Goal: Transaction & Acquisition: Obtain resource

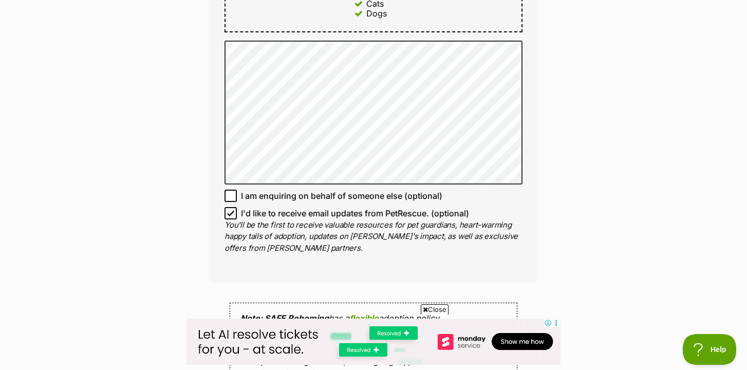
scroll to position [695, 0]
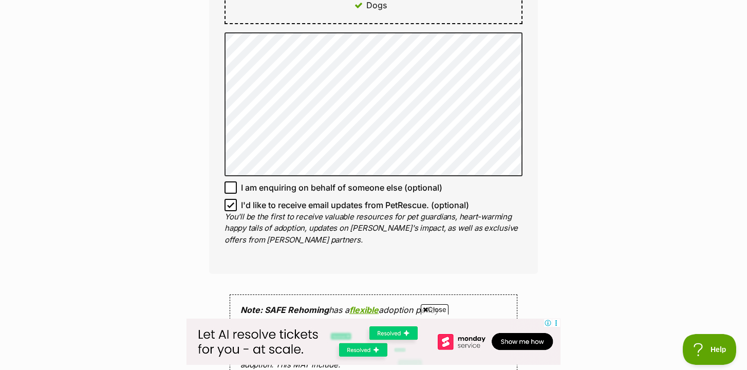
click at [233, 201] on icon at bounding box center [230, 204] width 7 height 7
click at [233, 199] on input "I'd like to receive email updates from PetRescue. (optional)" at bounding box center [230, 205] width 12 height 12
checkbox input "false"
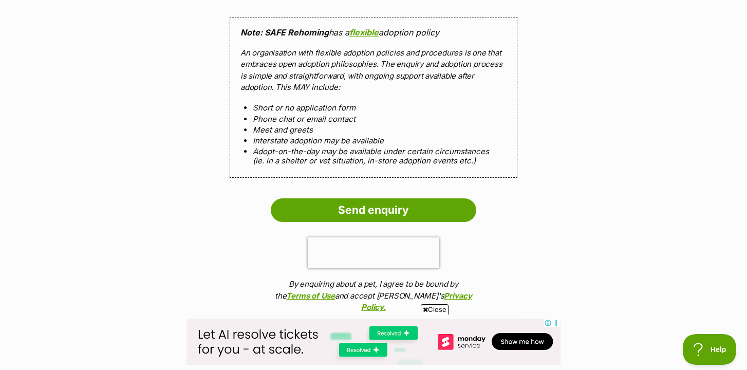
scroll to position [972, 0]
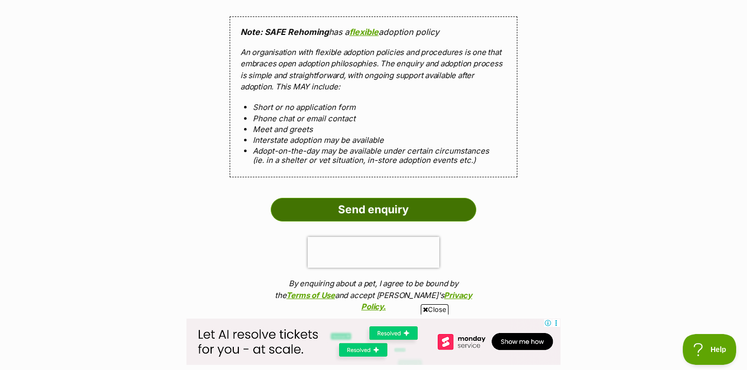
click at [314, 199] on input "Send enquiry" at bounding box center [373, 210] width 205 height 24
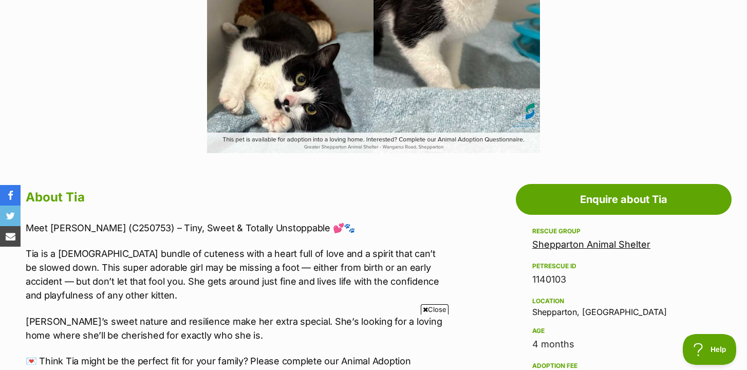
scroll to position [404, 0]
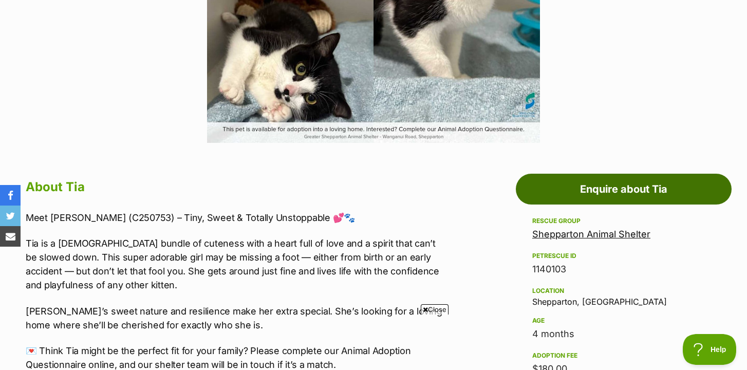
click at [572, 199] on link "Enquire about Tia" at bounding box center [624, 189] width 216 height 31
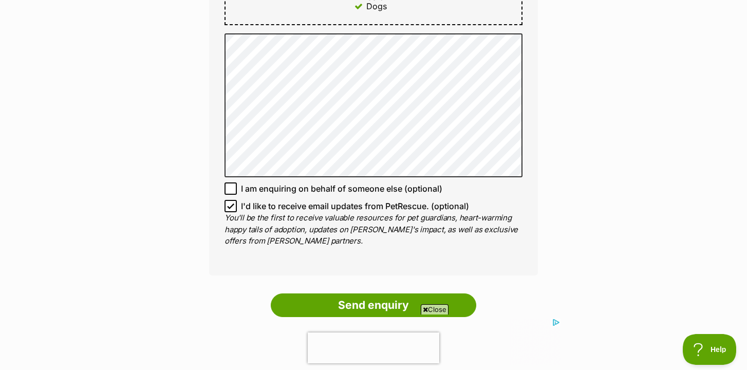
scroll to position [684, 0]
click at [231, 203] on icon at bounding box center [230, 205] width 7 height 7
click at [231, 203] on input "I'd like to receive email updates from PetRescue. (optional)" at bounding box center [230, 205] width 12 height 12
checkbox input "false"
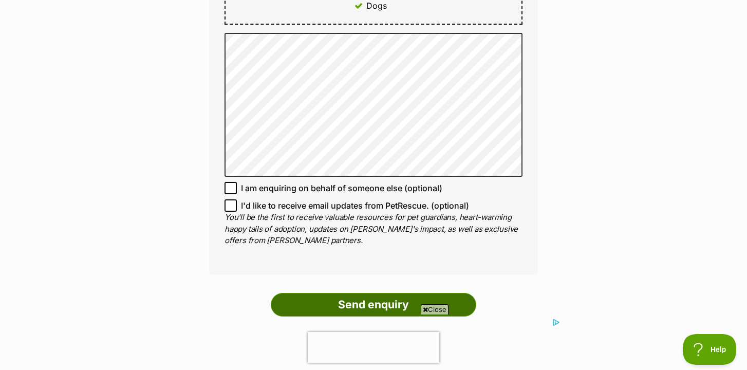
click at [341, 299] on input "Send enquiry" at bounding box center [373, 305] width 205 height 24
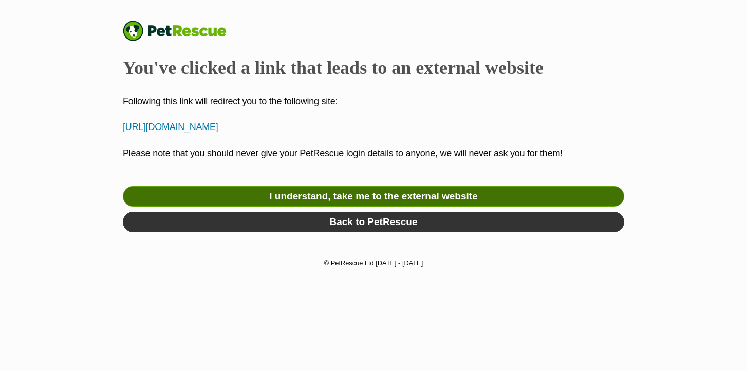
click at [366, 200] on link "I understand, take me to the external website" at bounding box center [373, 196] width 501 height 21
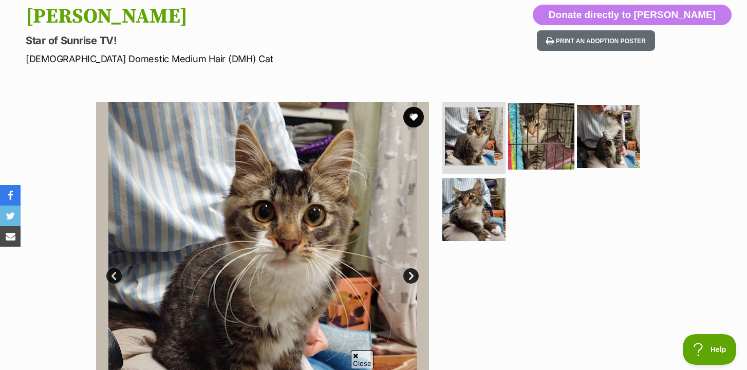
click at [539, 141] on img at bounding box center [541, 136] width 66 height 66
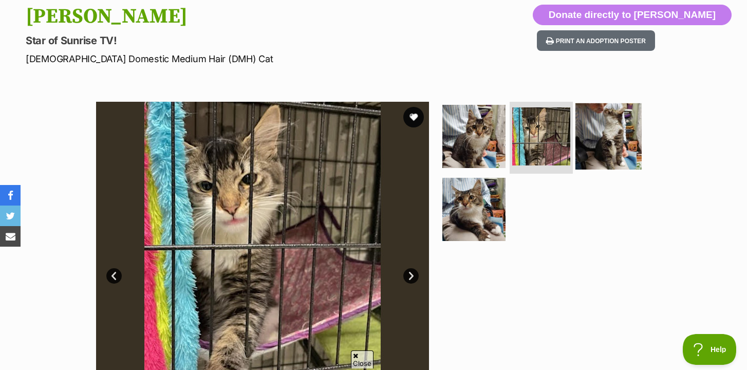
click at [591, 139] on img at bounding box center [608, 136] width 66 height 66
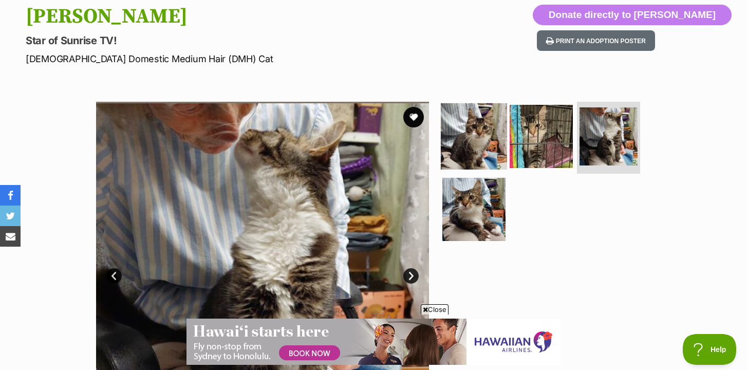
click at [474, 134] on img at bounding box center [474, 136] width 66 height 66
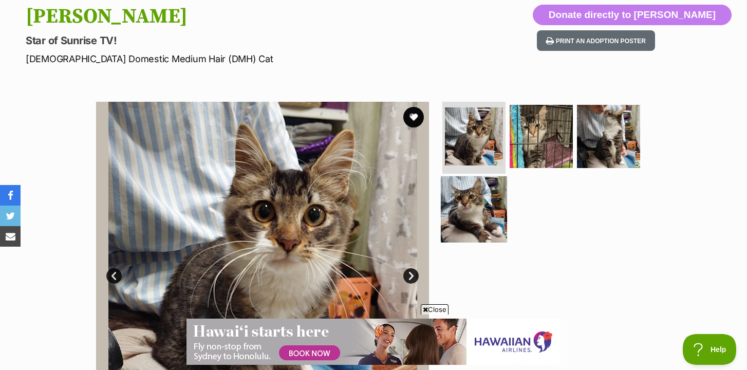
click at [477, 194] on img at bounding box center [474, 209] width 66 height 66
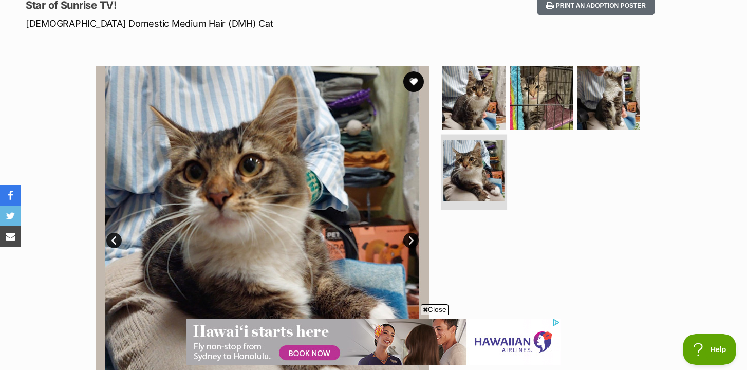
scroll to position [138, 0]
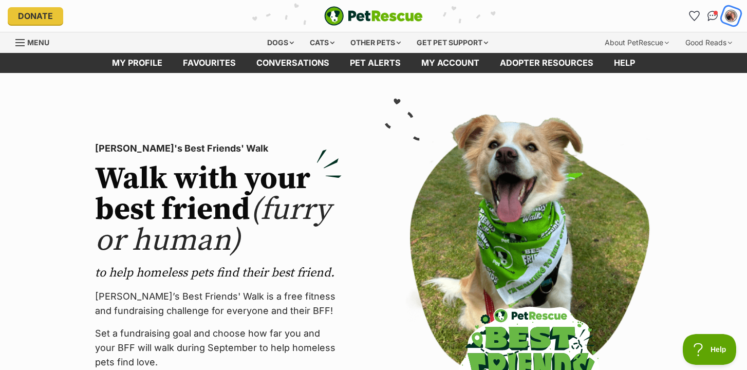
click at [730, 16] on img "My account" at bounding box center [730, 15] width 13 height 13
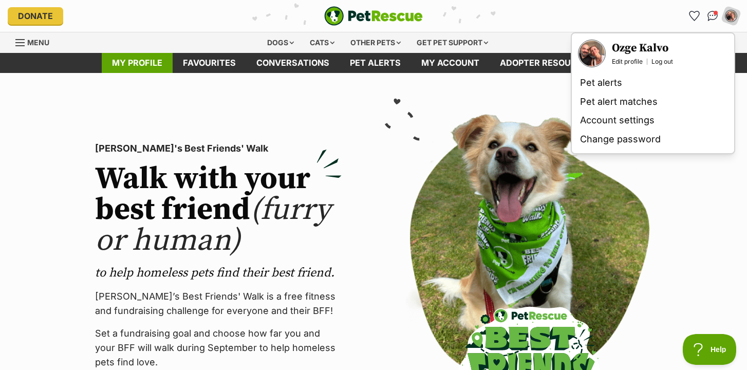
click at [136, 65] on link "My profile" at bounding box center [137, 63] width 71 height 20
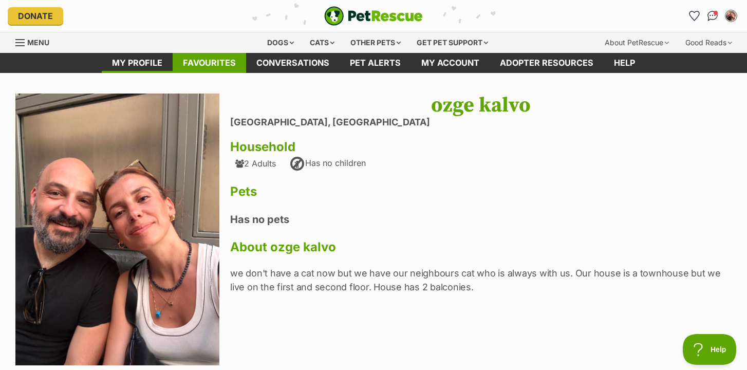
click at [221, 64] on link "Favourites" at bounding box center [209, 63] width 73 height 20
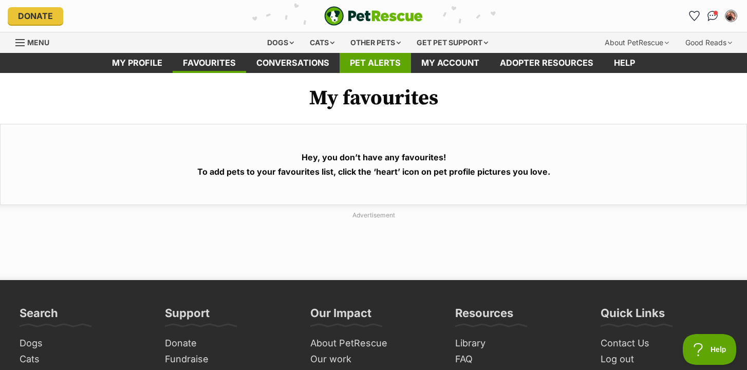
click at [376, 63] on link "Pet alerts" at bounding box center [375, 63] width 71 height 20
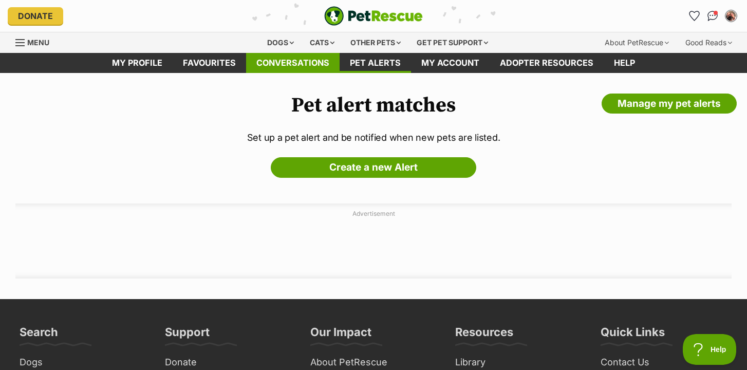
click at [317, 66] on link "Conversations" at bounding box center [292, 63] width 93 height 20
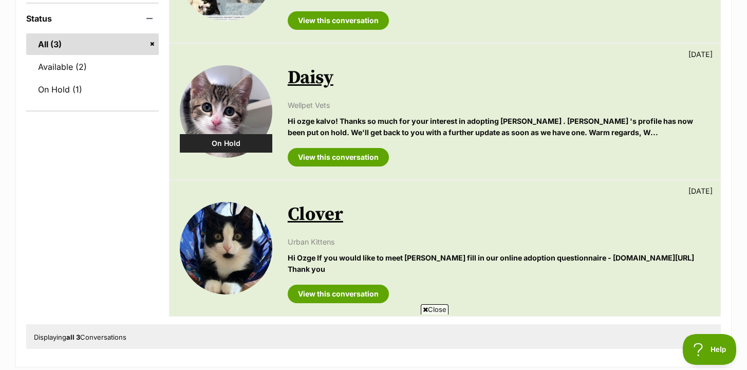
scroll to position [266, 0]
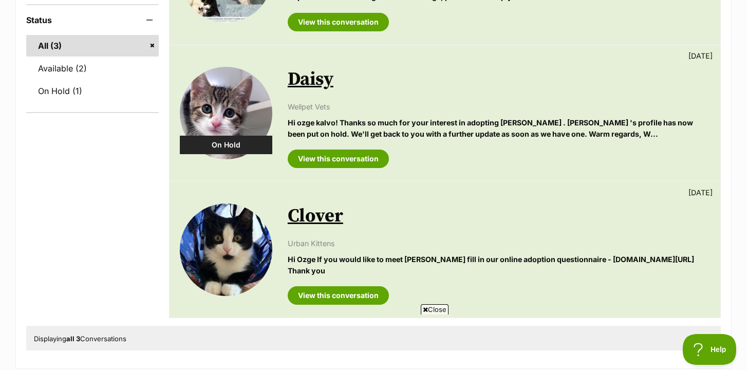
click at [309, 84] on link "Daisy" at bounding box center [311, 79] width 46 height 23
click at [327, 221] on link "Clover" at bounding box center [315, 215] width 55 height 23
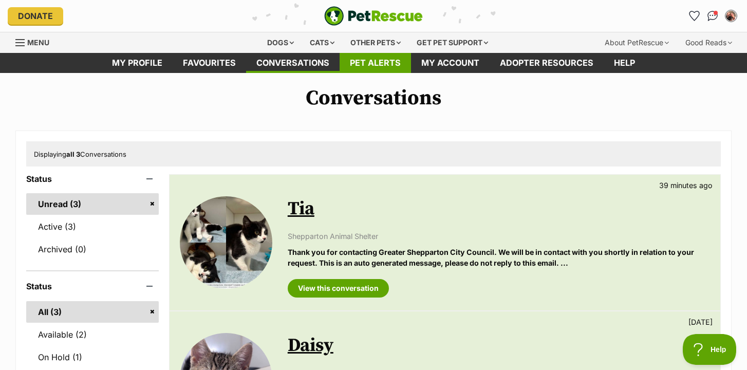
click at [380, 64] on link "Pet alerts" at bounding box center [375, 63] width 71 height 20
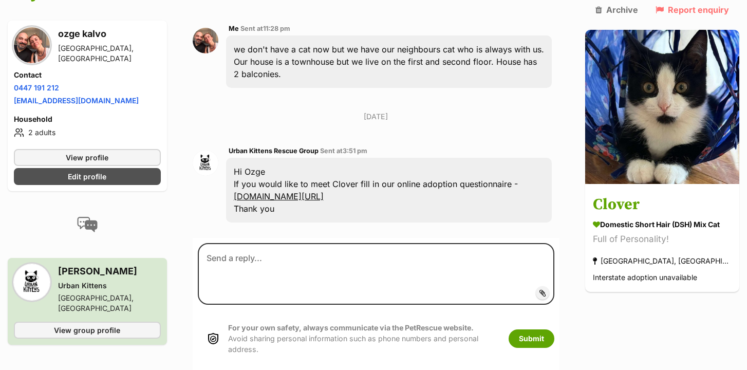
scroll to position [209, 0]
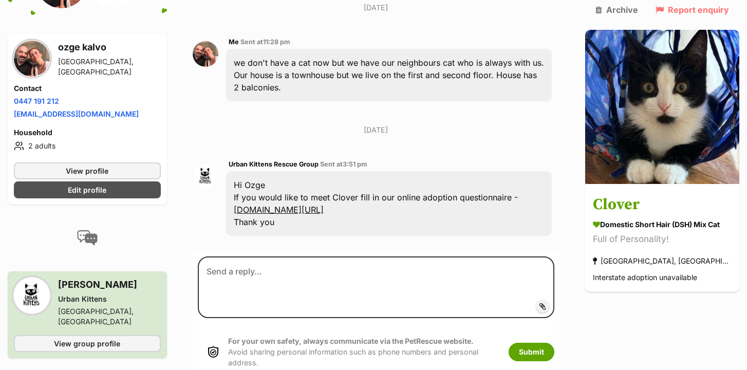
click at [313, 211] on link "[DOMAIN_NAME][URL]" at bounding box center [279, 209] width 90 height 10
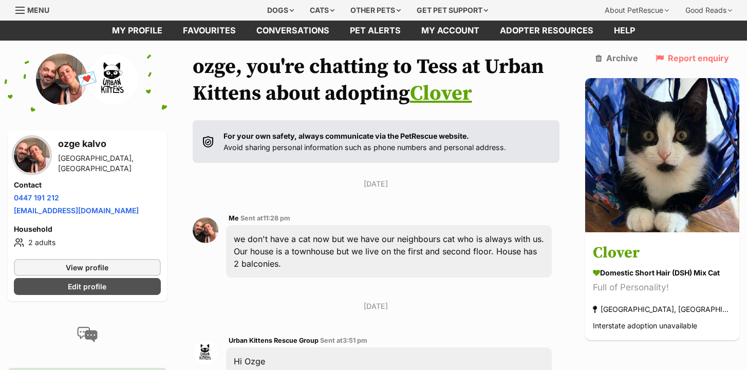
scroll to position [0, 0]
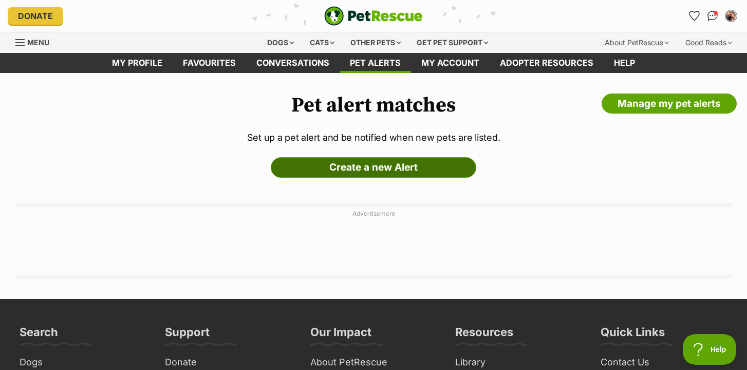
click at [385, 168] on link "Create a new Alert" at bounding box center [373, 167] width 205 height 21
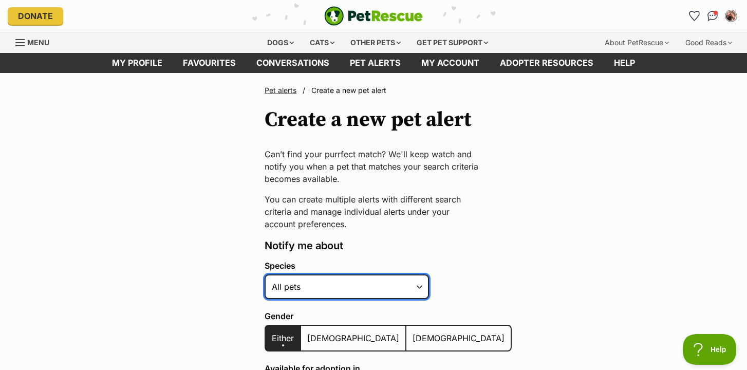
click at [316, 290] on select "Alpaca Bird Cat Chicken Cow Dog Donkey Duck Ferret Fish Goat Goose Guinea Fowl …" at bounding box center [347, 286] width 164 height 25
select select "2"
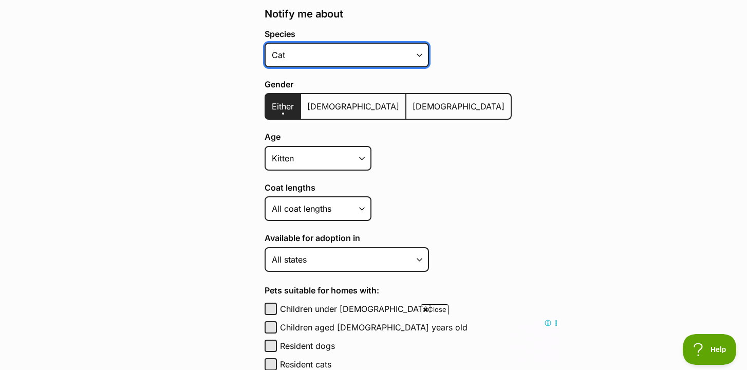
scroll to position [240, 0]
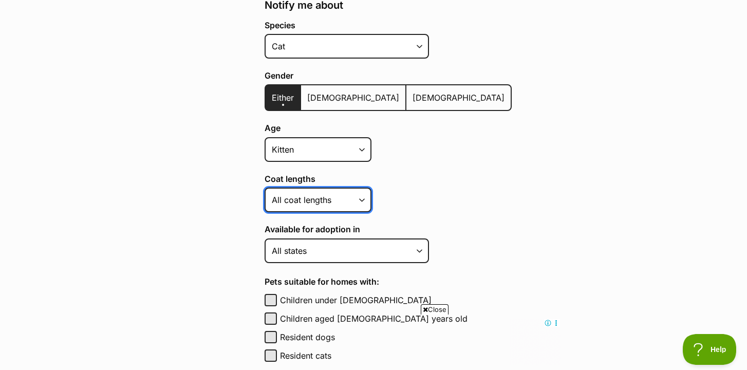
click at [331, 202] on select "Short Medium Coat Long All coat lengths" at bounding box center [318, 200] width 107 height 25
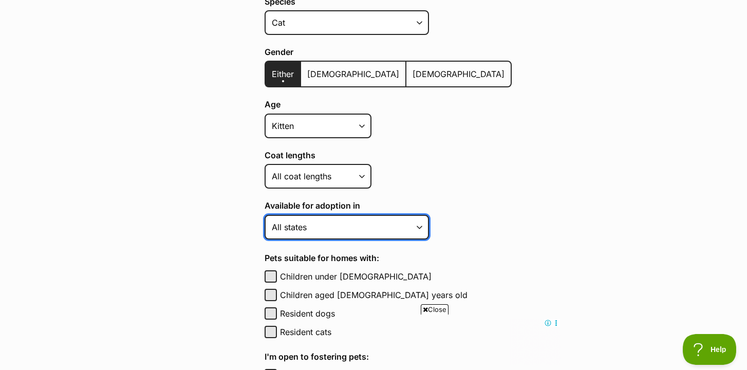
click at [362, 236] on select "Australian Capital Territory New South Wales Northern Territory Queensland Sout…" at bounding box center [347, 227] width 164 height 25
select select "1"
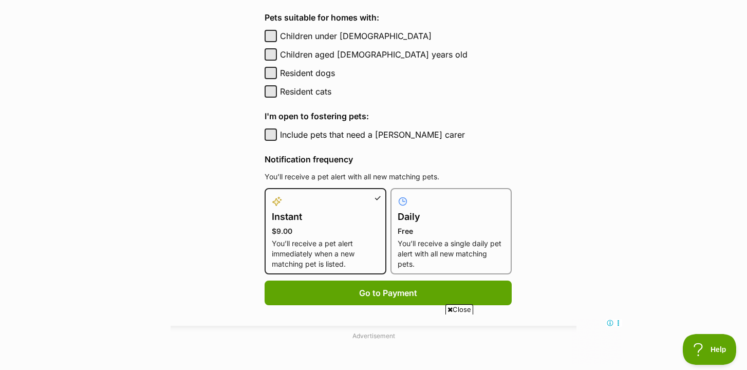
scroll to position [0, 0]
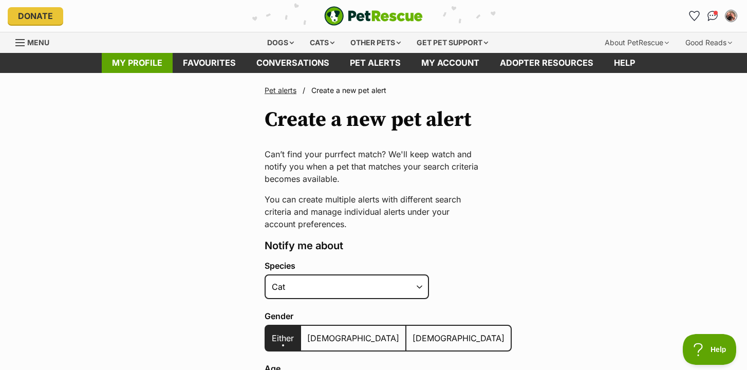
click at [144, 58] on link "My profile" at bounding box center [137, 63] width 71 height 20
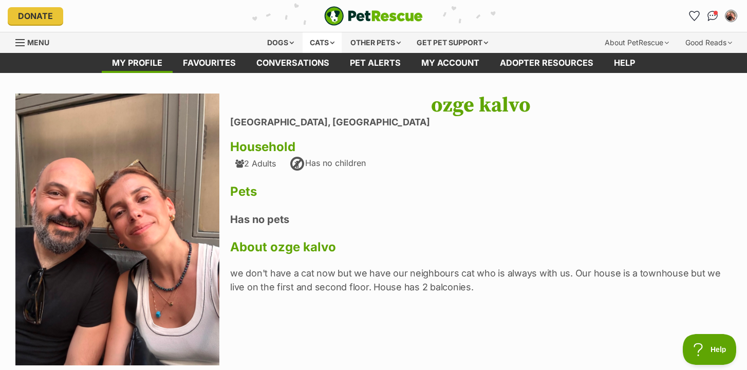
click at [323, 43] on div "Cats" at bounding box center [322, 42] width 39 height 21
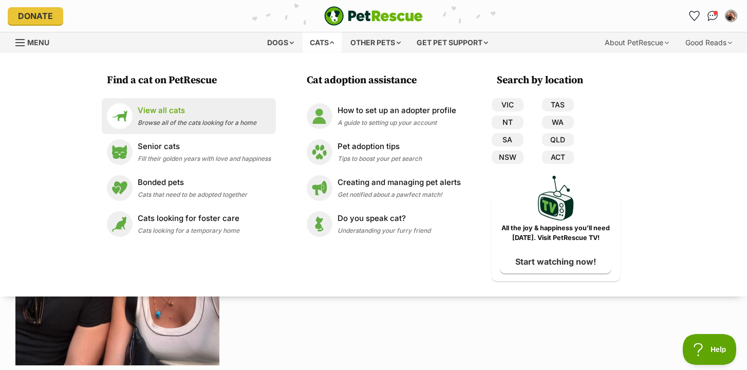
click at [228, 124] on span "Browse all of the cats looking for a home" at bounding box center [197, 123] width 119 height 8
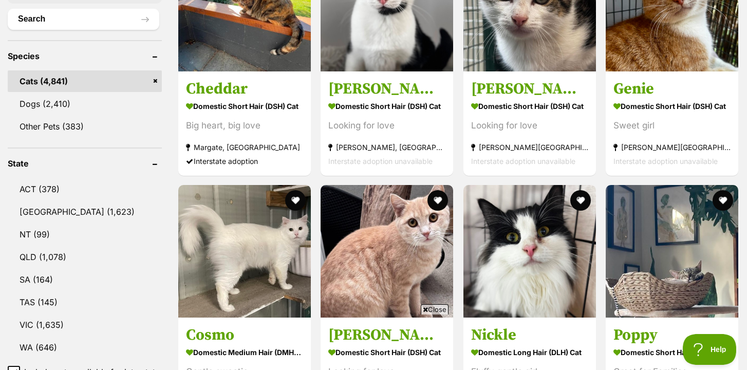
scroll to position [414, 0]
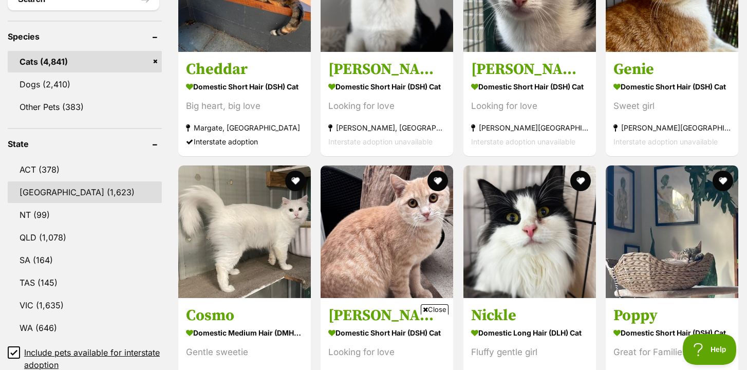
click at [50, 195] on link "NSW (1,623)" at bounding box center [85, 192] width 154 height 22
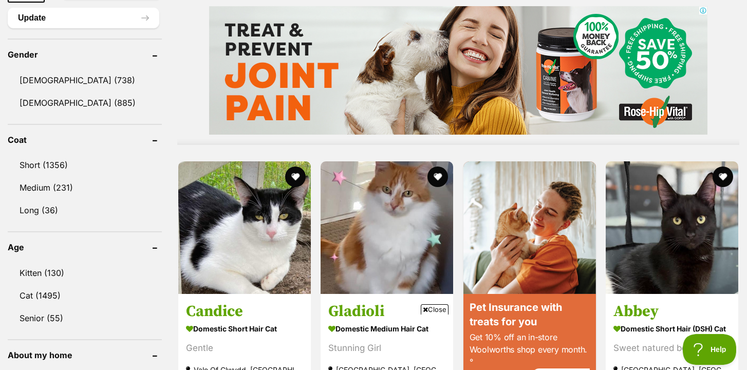
scroll to position [882, 0]
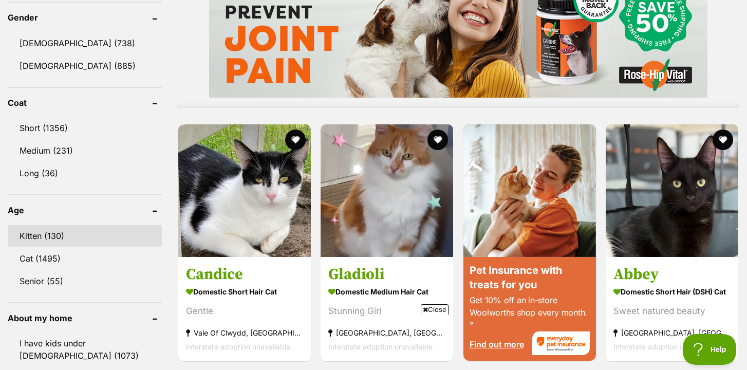
click at [71, 232] on link "Kitten (130)" at bounding box center [85, 236] width 154 height 22
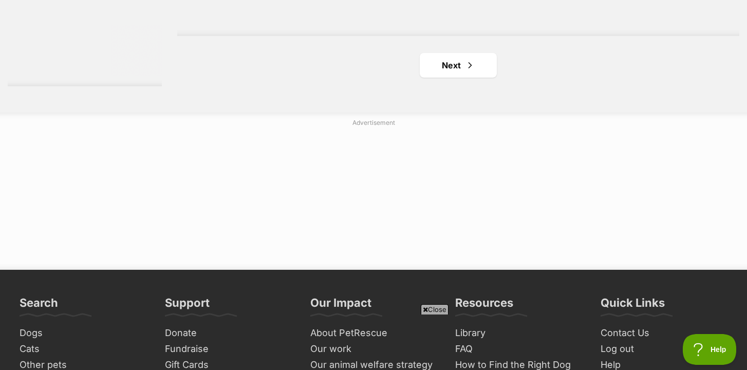
scroll to position [1989, 0]
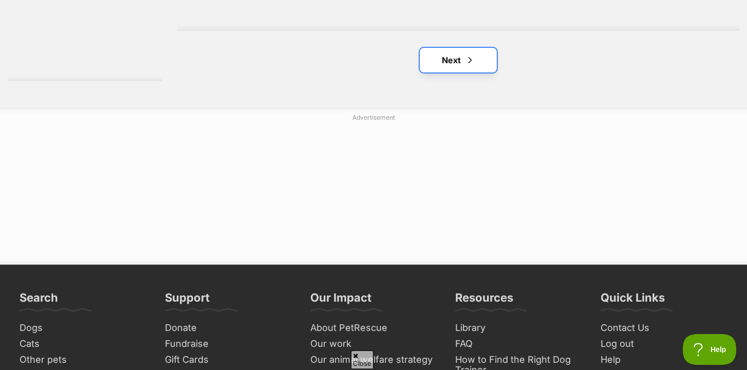
click at [467, 66] on span "Next page" at bounding box center [470, 60] width 10 height 12
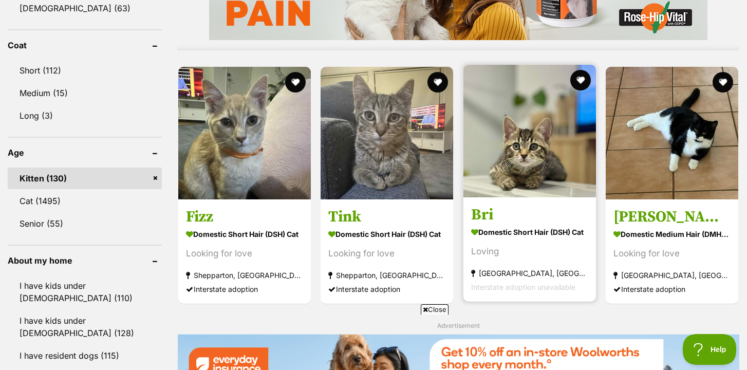
scroll to position [942, 0]
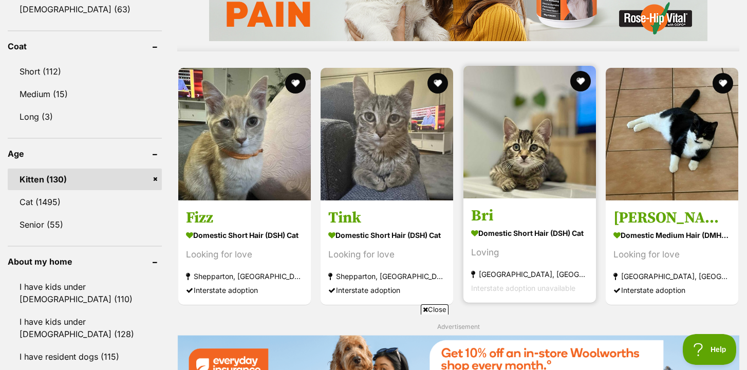
click at [526, 156] on img at bounding box center [529, 132] width 133 height 133
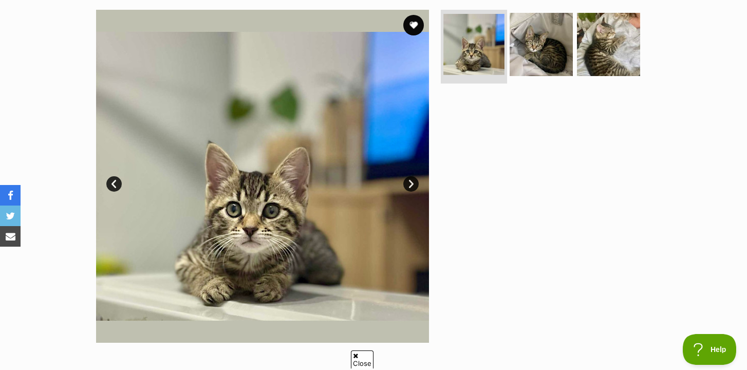
scroll to position [204, 0]
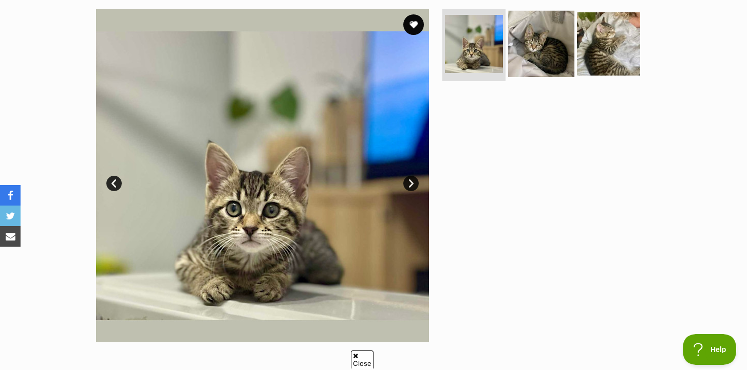
click at [537, 55] on img at bounding box center [541, 44] width 66 height 66
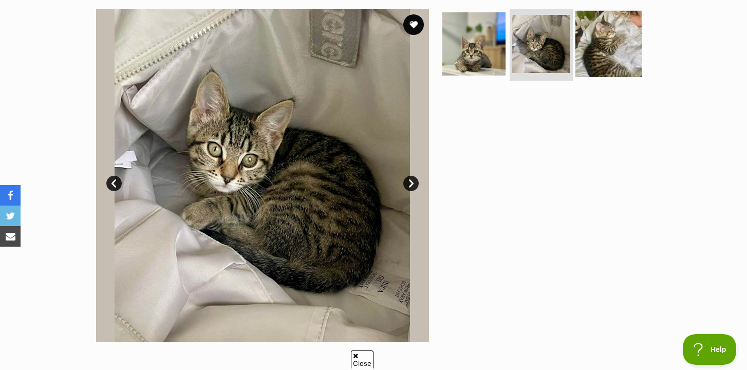
click at [604, 49] on img at bounding box center [608, 44] width 66 height 66
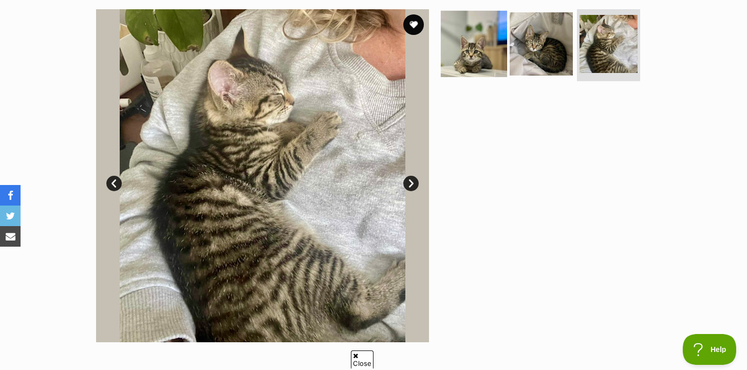
scroll to position [0, 0]
click at [483, 50] on img at bounding box center [474, 44] width 66 height 66
